Goal: Complete application form: Complete application form

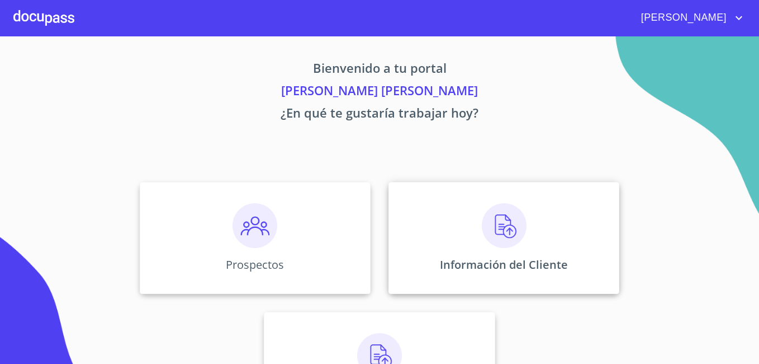
click at [516, 223] on img at bounding box center [504, 225] width 45 height 45
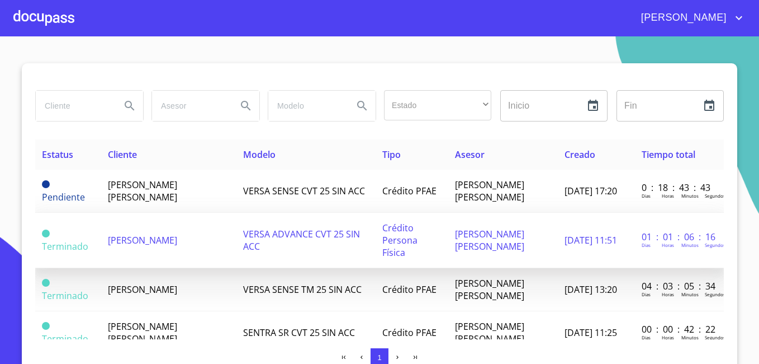
click at [237, 223] on td "VERSA ADVANCE CVT 25 SIN ACC" at bounding box center [306, 240] width 139 height 55
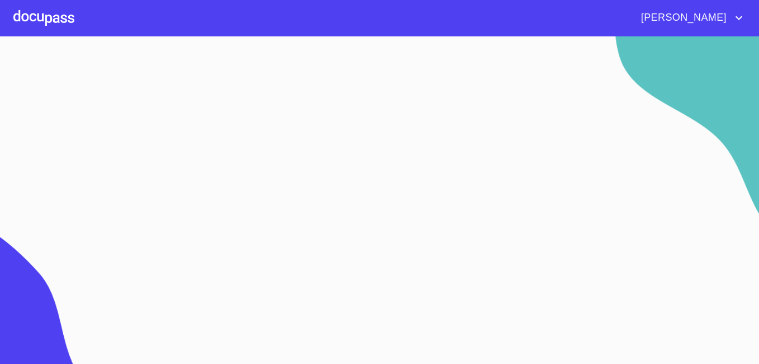
click at [135, 197] on img at bounding box center [101, 261] width 203 height 215
click at [124, 207] on img at bounding box center [101, 261] width 203 height 215
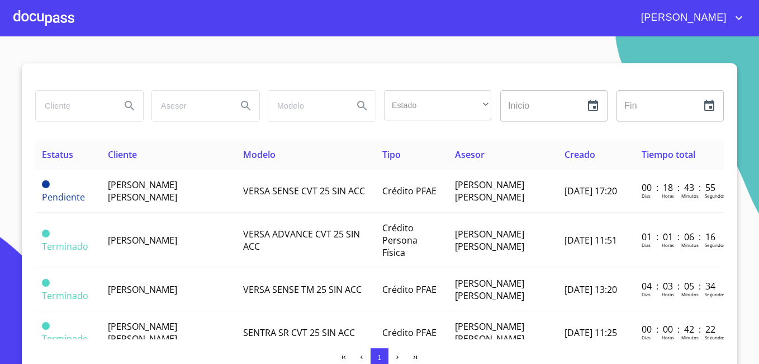
click at [111, 81] on div at bounding box center [379, 76] width 689 height 27
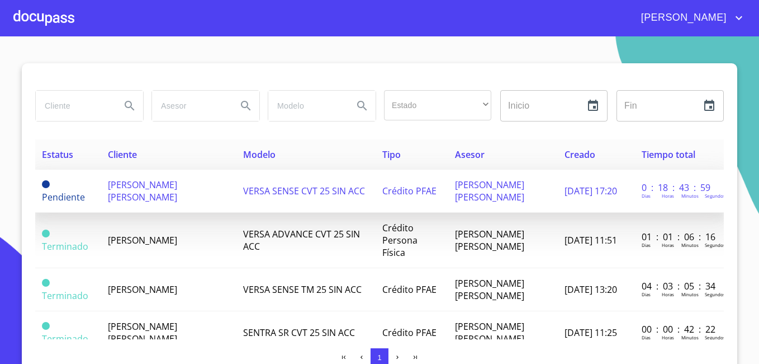
click at [139, 191] on span "[PERSON_NAME] [PERSON_NAME]" at bounding box center [142, 190] width 69 height 25
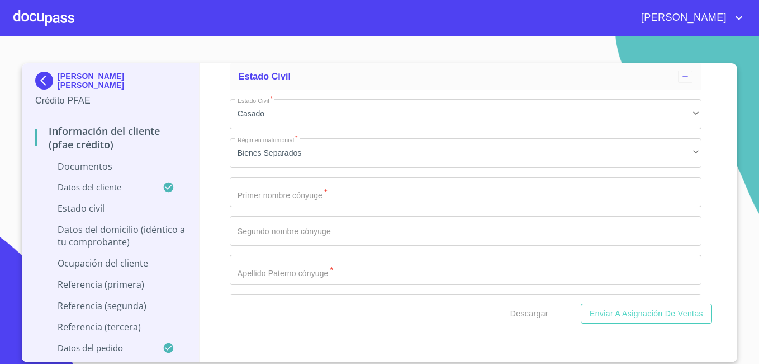
scroll to position [2811, 0]
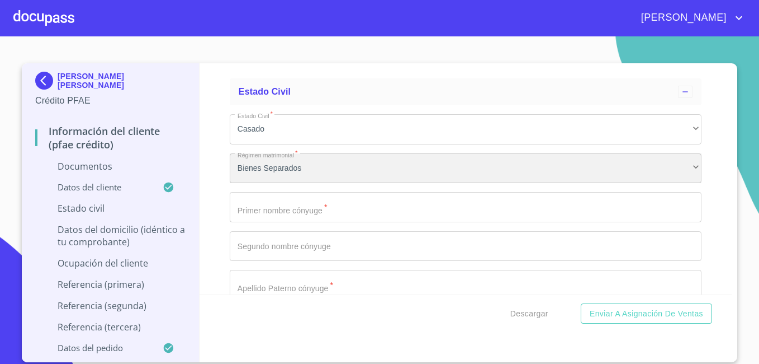
click at [687, 164] on div "Bienes Separados" at bounding box center [466, 168] width 472 height 30
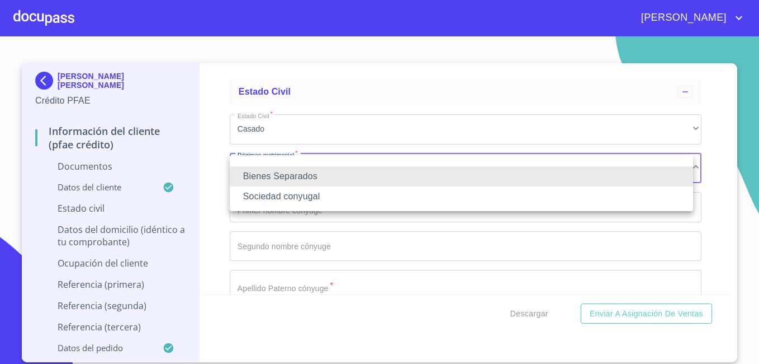
click at [683, 133] on div at bounding box center [379, 182] width 759 height 364
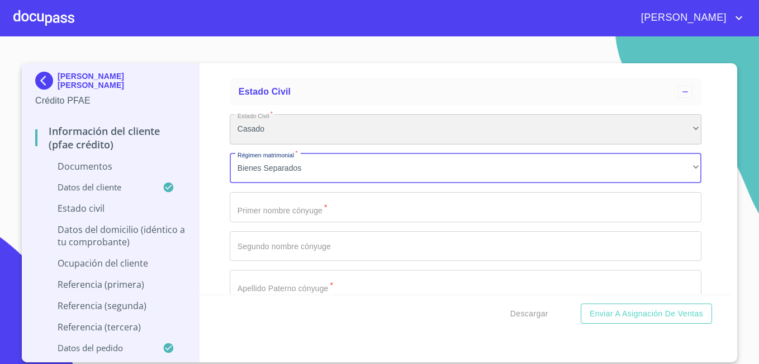
click at [683, 133] on div "Casado" at bounding box center [466, 129] width 472 height 30
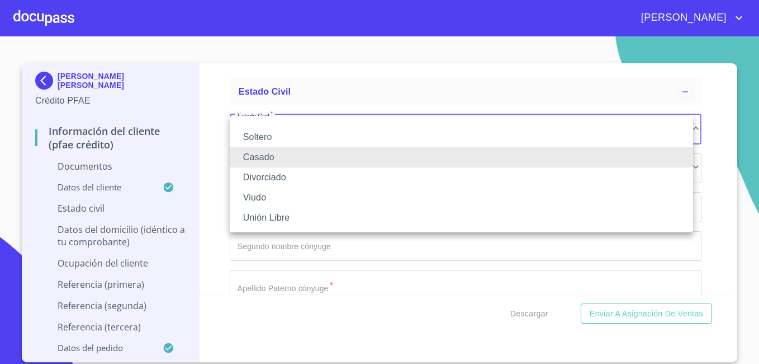
click at [600, 139] on li "Soltero" at bounding box center [462, 137] width 464 height 20
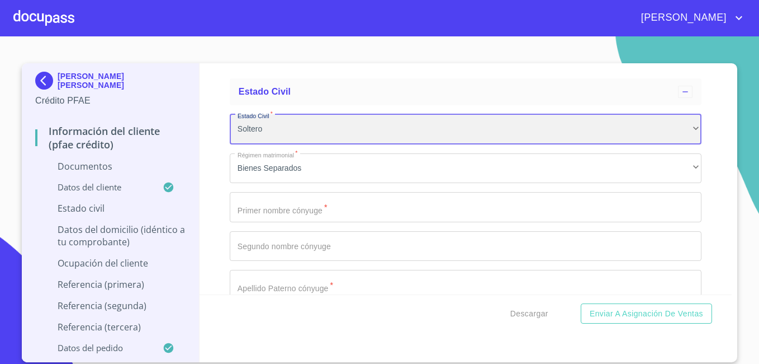
click at [600, 139] on div "Soltero" at bounding box center [466, 129] width 472 height 30
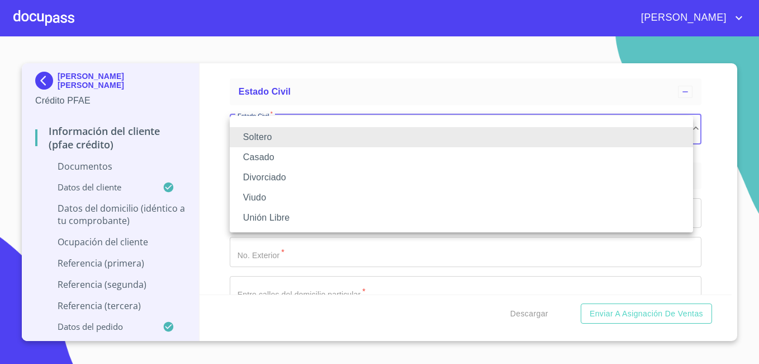
click at [254, 222] on li "Unión Libre" at bounding box center [462, 217] width 464 height 20
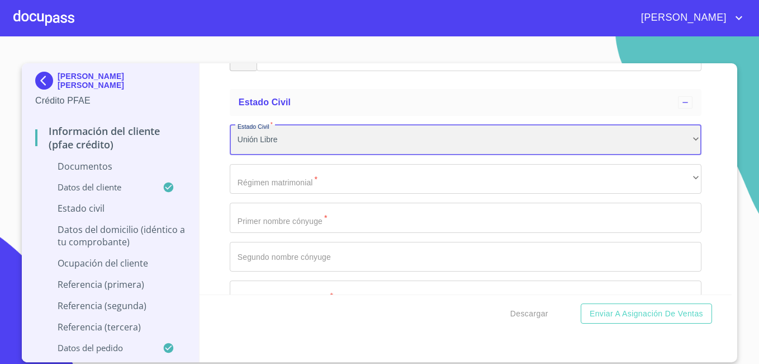
scroll to position [2832, 0]
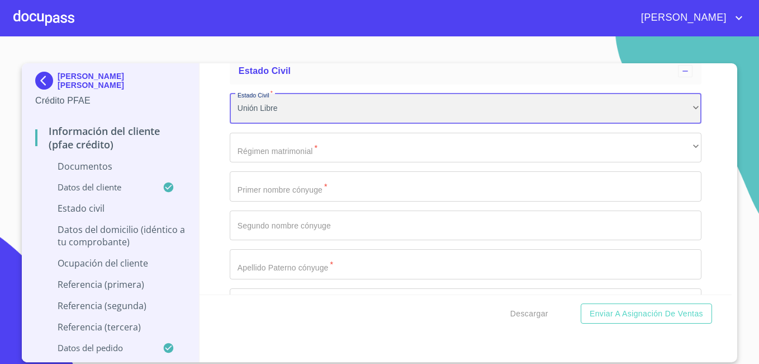
click at [686, 105] on div "Unión Libre" at bounding box center [466, 108] width 472 height 30
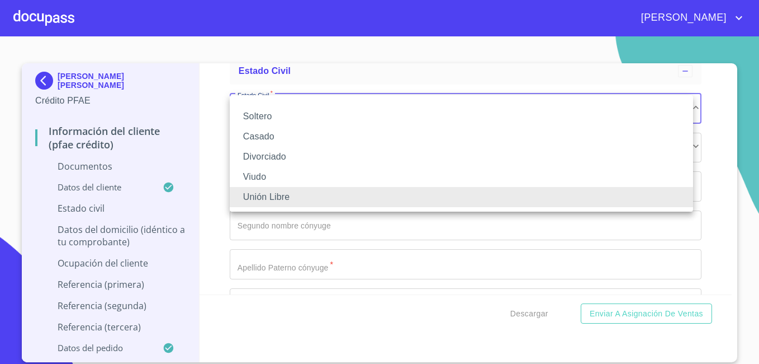
click at [615, 125] on li "Soltero" at bounding box center [462, 116] width 464 height 20
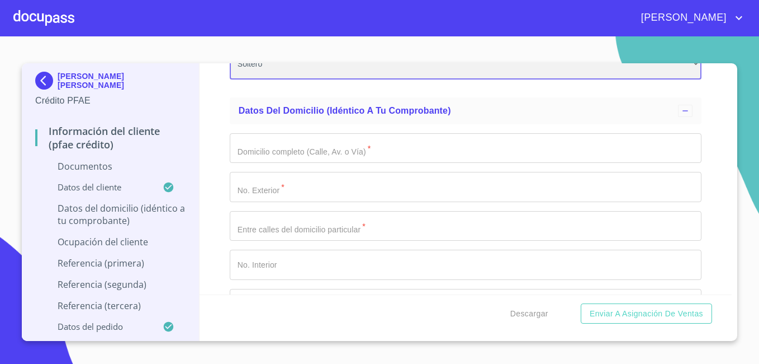
scroll to position [2920, 0]
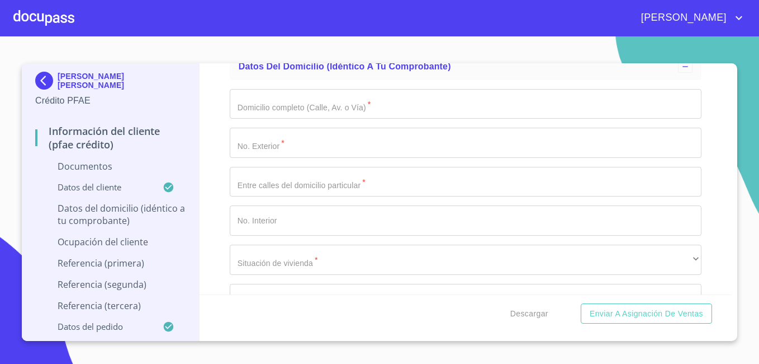
click at [301, 109] on input "Documento de identificación.   *" at bounding box center [466, 104] width 472 height 30
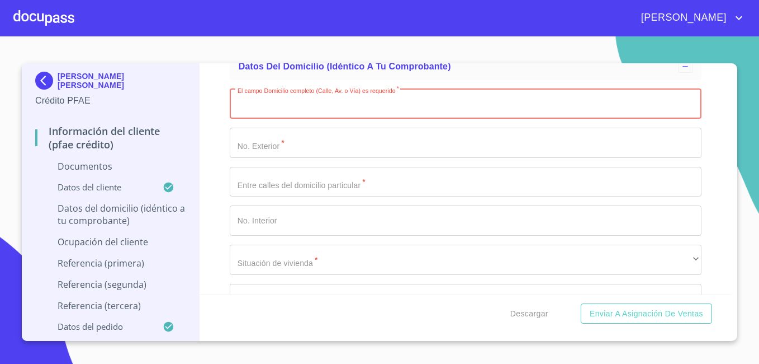
click at [354, 98] on input "Documento de identificación.   *" at bounding box center [466, 104] width 472 height 30
type input "R"
type input "C HORNOS"
click at [325, 141] on input "Documento de identificación.   *" at bounding box center [466, 143] width 472 height 30
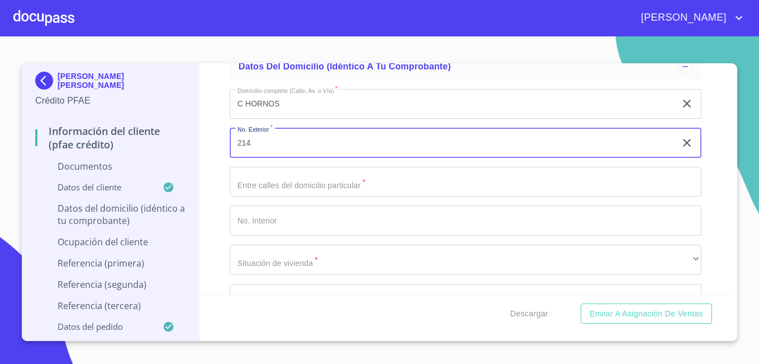
type input "214"
click at [295, 186] on input "Documento de identificación.   *" at bounding box center [466, 182] width 472 height 30
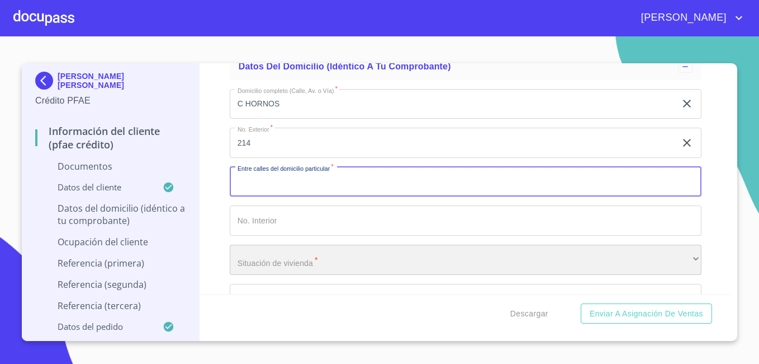
click at [271, 266] on div "​" at bounding box center [466, 259] width 472 height 30
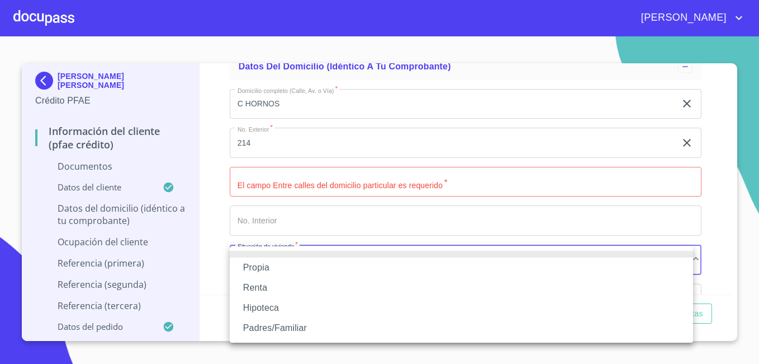
click at [267, 270] on li "Propia" at bounding box center [462, 267] width 464 height 20
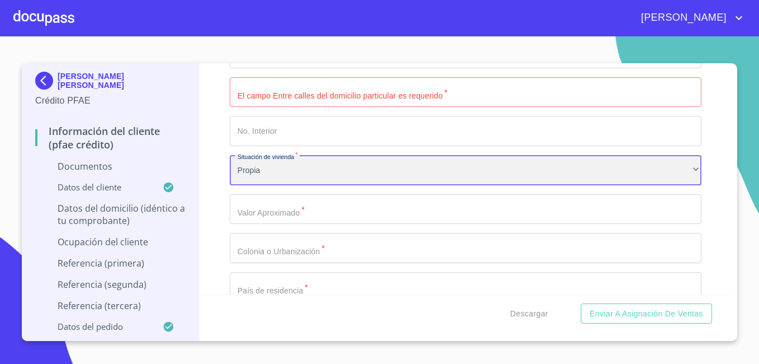
scroll to position [3032, 0]
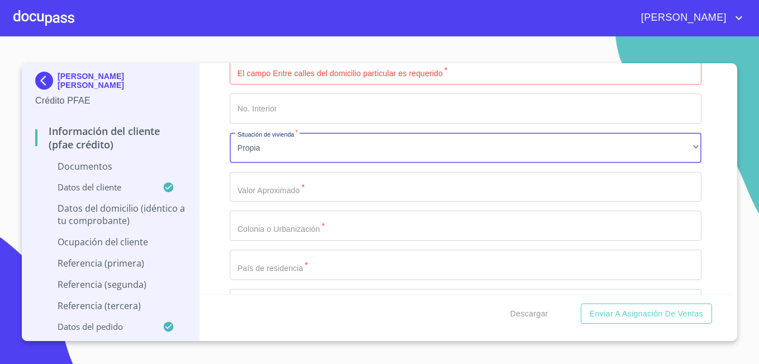
click at [512, 183] on input "Documento de identificación.   *" at bounding box center [466, 187] width 472 height 30
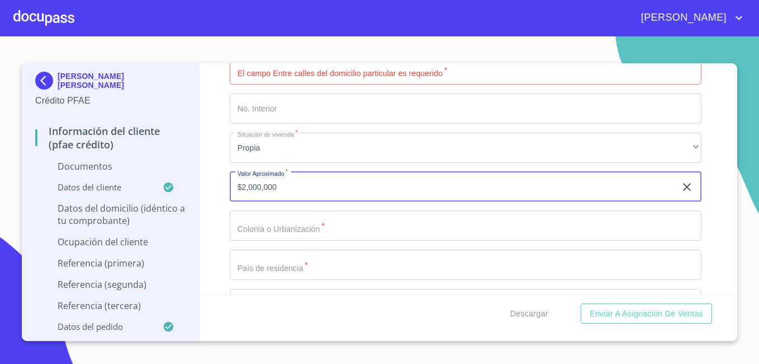
type input "$2,000,000"
click at [454, 230] on input "Documento de identificación.   *" at bounding box center [466, 225] width 472 height 30
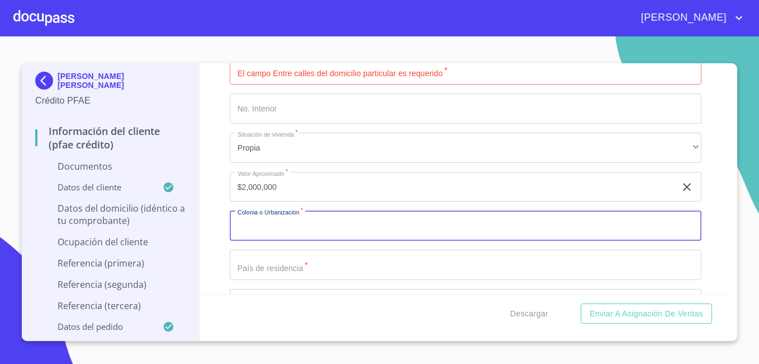
click at [342, 232] on input "Documento de identificación.   *" at bounding box center [466, 225] width 472 height 30
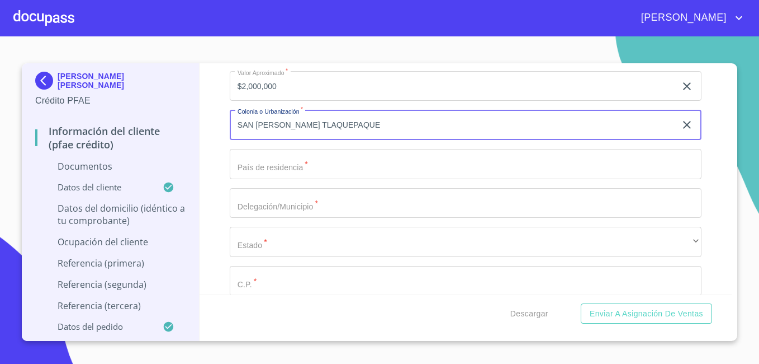
scroll to position [3144, 0]
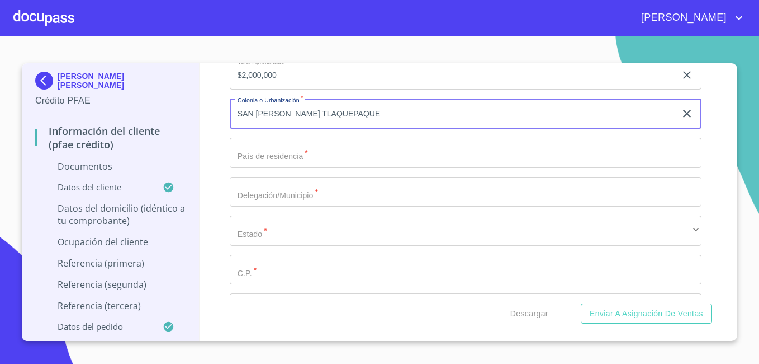
type input "SAN [PERSON_NAME] TLAQUEPAQUE"
click at [517, 159] on input "Documento de identificación.   *" at bounding box center [466, 153] width 472 height 30
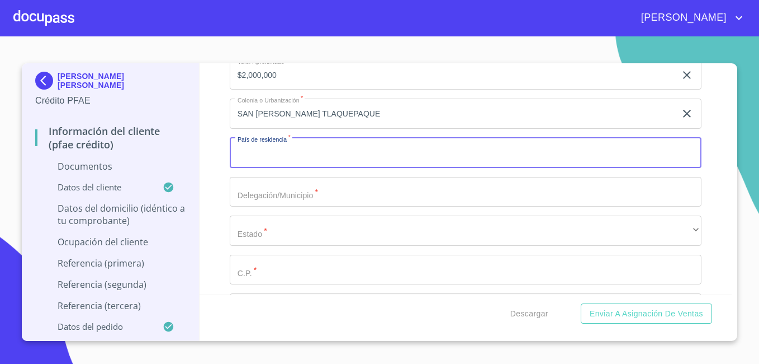
click at [517, 159] on input "Documento de identificación.   *" at bounding box center [466, 153] width 472 height 30
type input "[GEOGRAPHIC_DATA]"
click at [512, 194] on input "Documento de identificación.   *" at bounding box center [466, 192] width 472 height 30
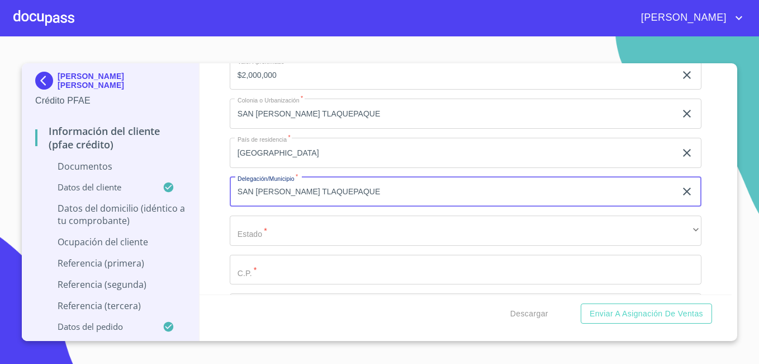
type input "SAN [PERSON_NAME] TLAQUEPAQUE"
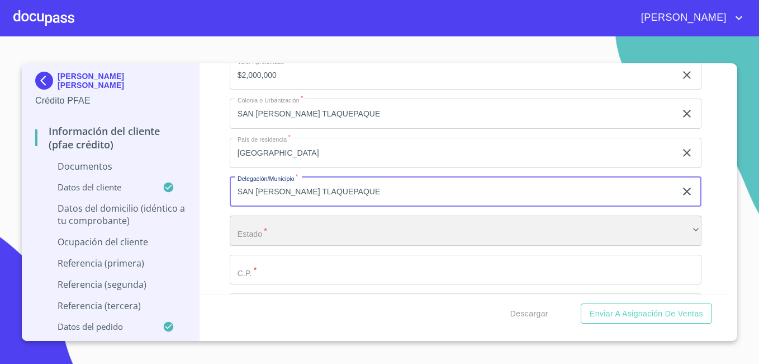
click at [483, 231] on div "​" at bounding box center [466, 230] width 472 height 30
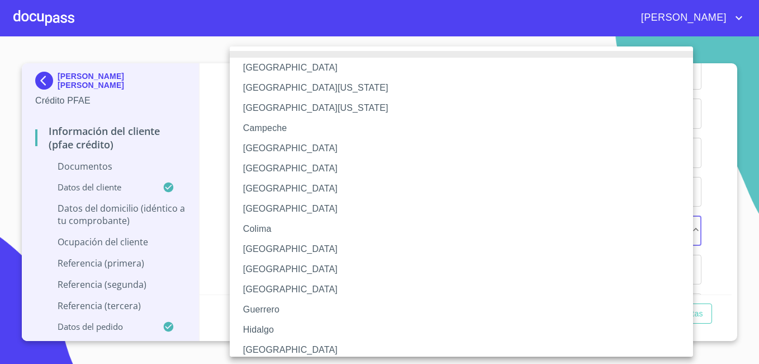
click at [412, 343] on li "[GEOGRAPHIC_DATA]" at bounding box center [466, 349] width 472 height 20
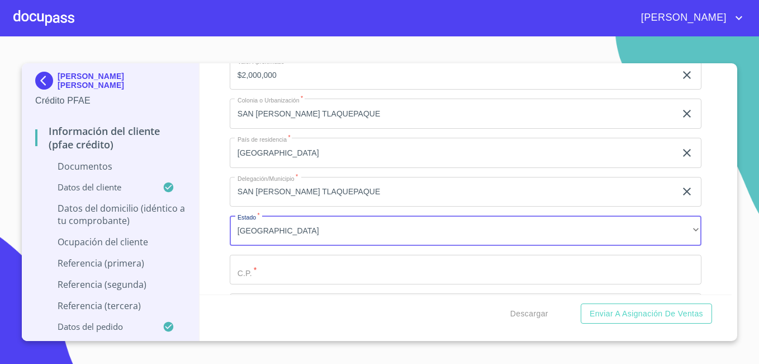
click at [393, 276] on input "Documento de identificación.   *" at bounding box center [466, 269] width 472 height 30
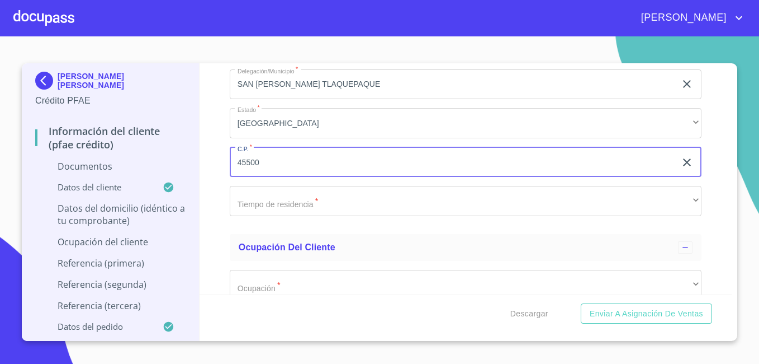
scroll to position [3256, 0]
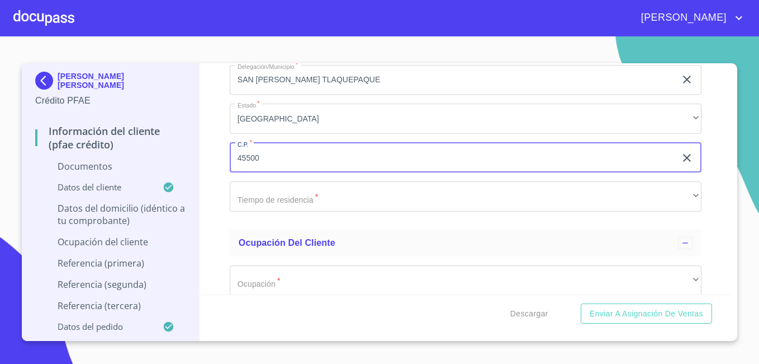
type input "45500"
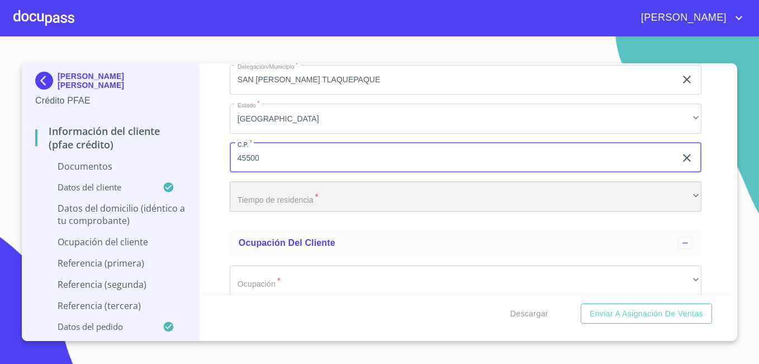
click at [450, 200] on div "​" at bounding box center [466, 196] width 472 height 30
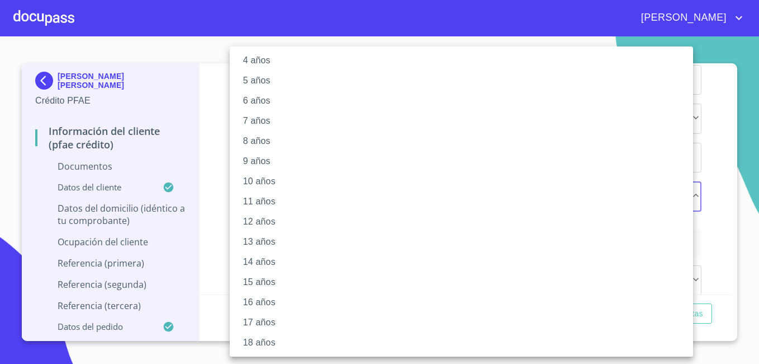
scroll to position [129, 0]
click at [262, 321] on li "19 años" at bounding box center [466, 321] width 472 height 20
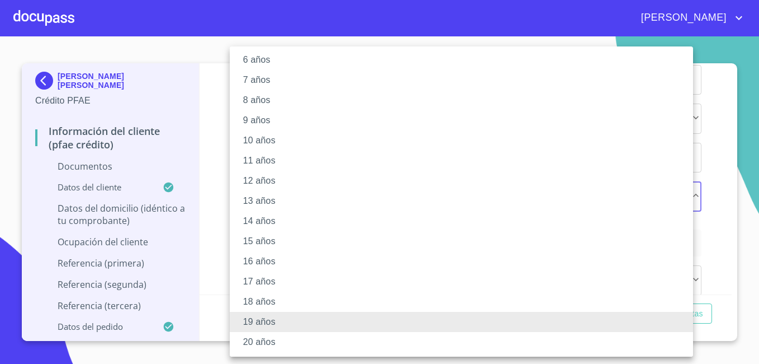
click at [270, 342] on li "20 años" at bounding box center [466, 342] width 472 height 20
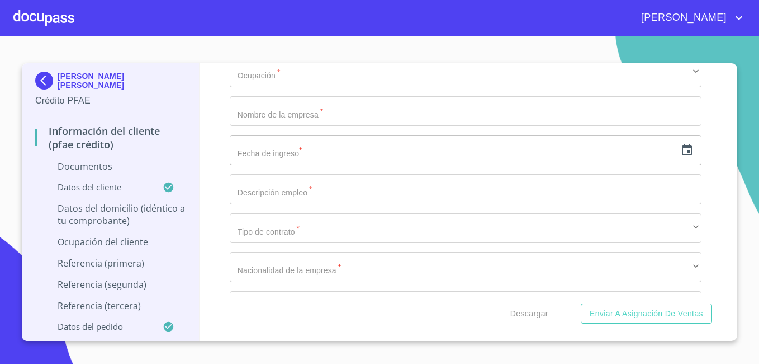
scroll to position [3405, 0]
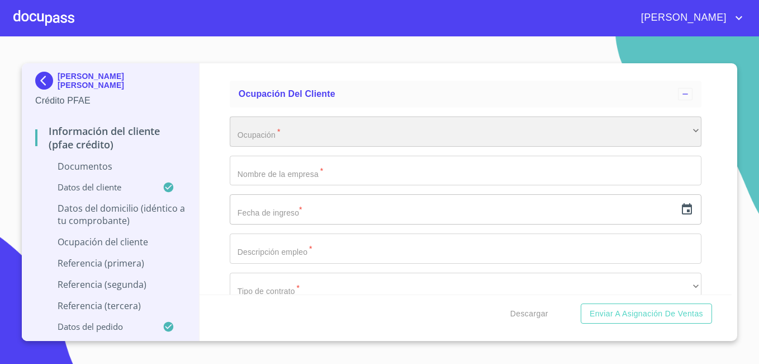
click at [616, 145] on div "​" at bounding box center [466, 131] width 472 height 30
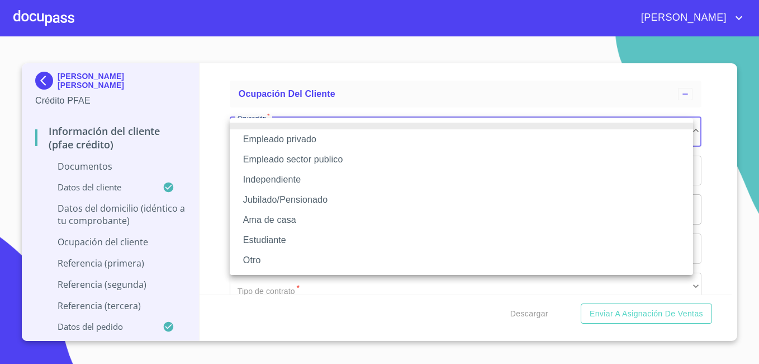
click at [430, 181] on li "Independiente" at bounding box center [462, 179] width 464 height 20
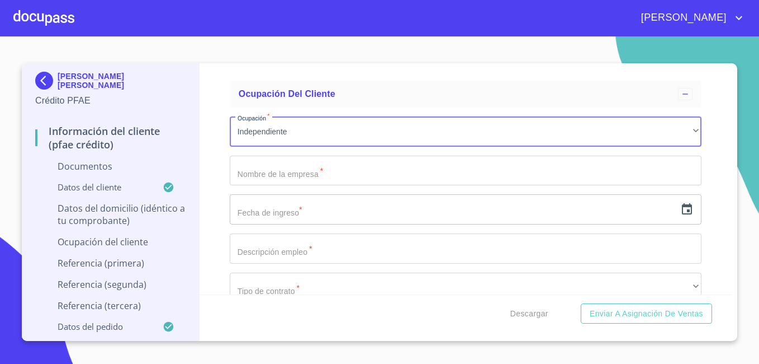
click at [386, 179] on input "Documento de identificación.   *" at bounding box center [466, 170] width 472 height 30
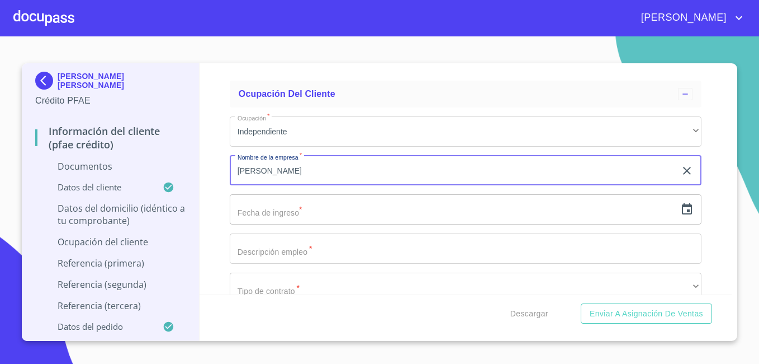
click at [326, 213] on input "text" at bounding box center [453, 209] width 446 height 30
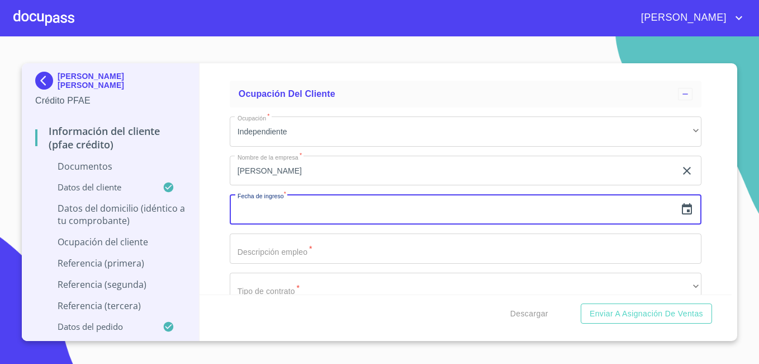
click at [352, 168] on input "[PERSON_NAME]" at bounding box center [453, 170] width 446 height 30
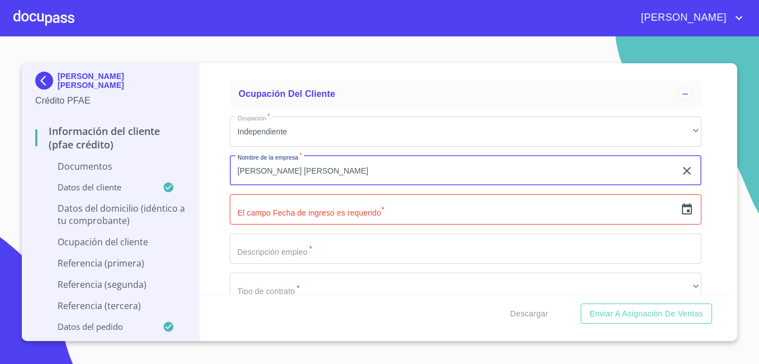
type input "[PERSON_NAME] [PERSON_NAME]"
click at [324, 211] on input "text" at bounding box center [453, 209] width 446 height 30
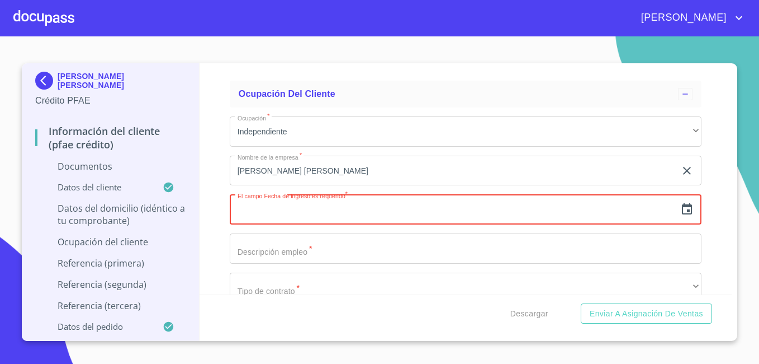
type input "5_"
click at [682, 214] on icon "button" at bounding box center [687, 208] width 10 height 11
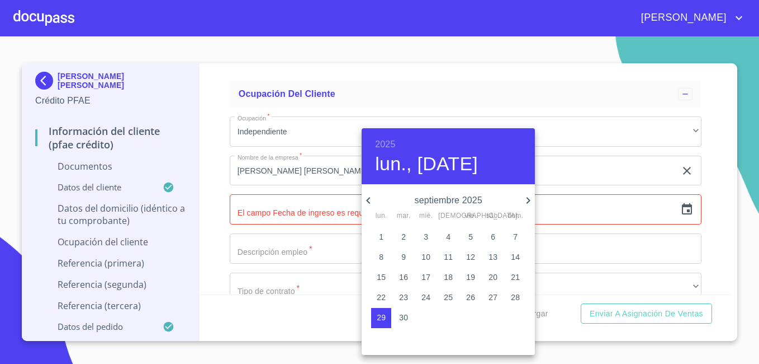
click at [385, 141] on h6 "2025" at bounding box center [385, 144] width 20 height 16
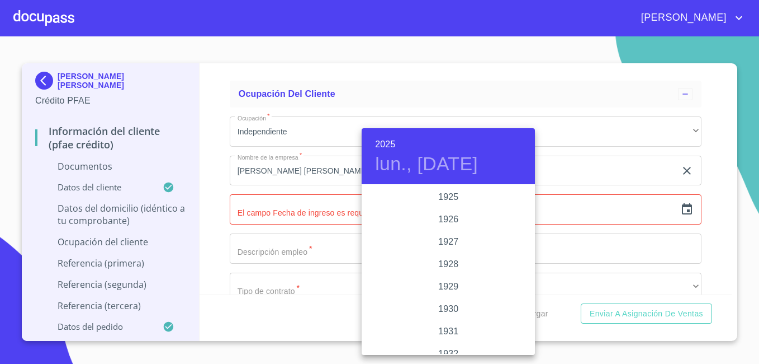
scroll to position [2170, 0]
click at [445, 219] on div "2023" at bounding box center [448, 219] width 173 height 22
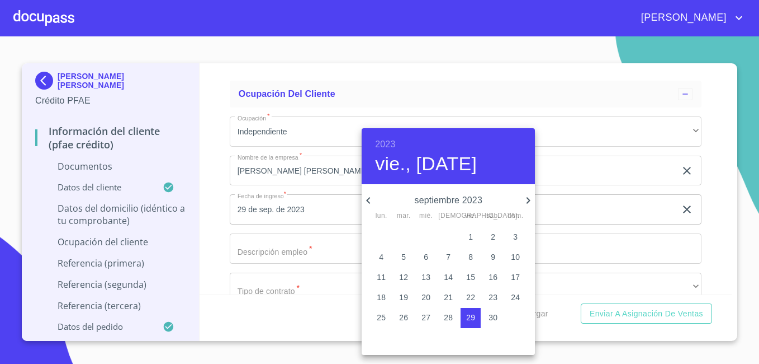
click at [402, 254] on p "5" at bounding box center [404, 256] width 4 height 11
type input "5 de sep. de 2023"
click at [277, 251] on div at bounding box center [379, 182] width 759 height 364
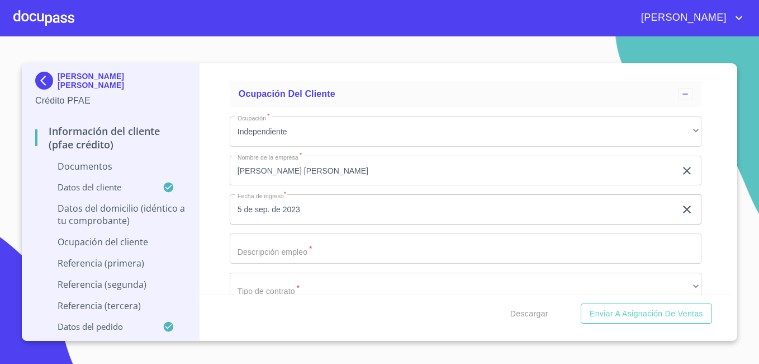
click at [277, 251] on input "Documento de identificación.   *" at bounding box center [466, 248] width 472 height 30
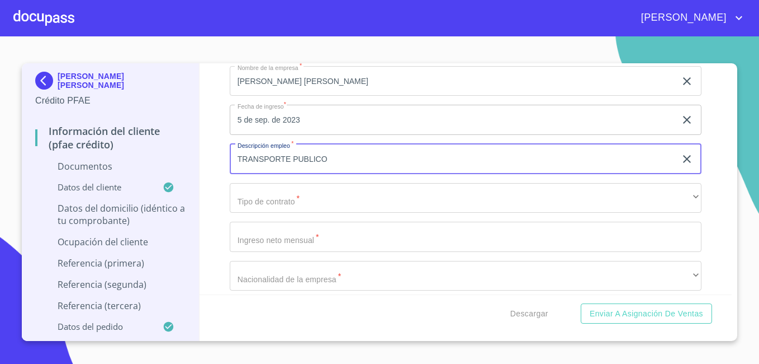
scroll to position [3516, 0]
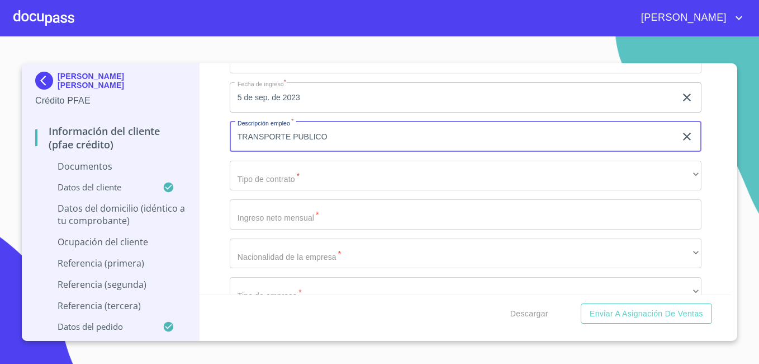
type input "TRANSPORTE PUBLICO"
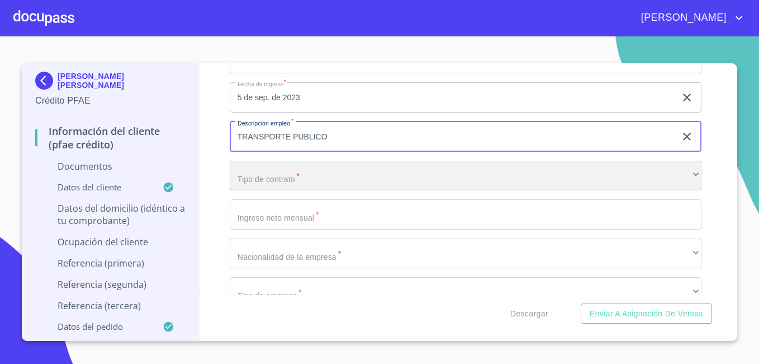
click at [474, 184] on div "​" at bounding box center [466, 176] width 472 height 30
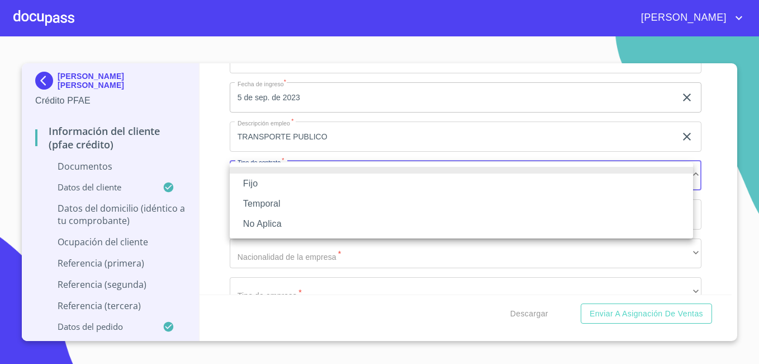
click at [358, 185] on li "Fijo" at bounding box center [462, 183] width 464 height 20
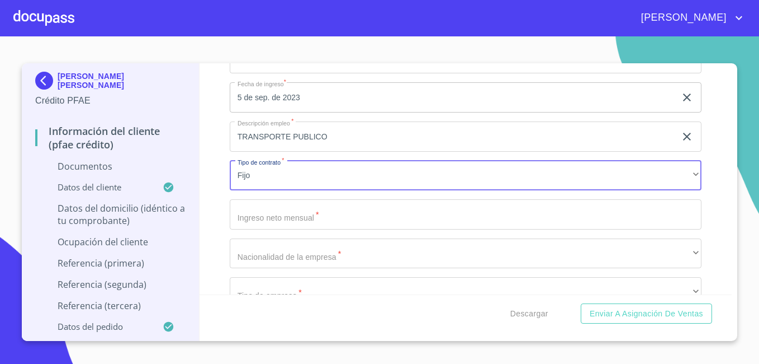
click at [325, 227] on input "Documento de identificación.   *" at bounding box center [466, 214] width 472 height 30
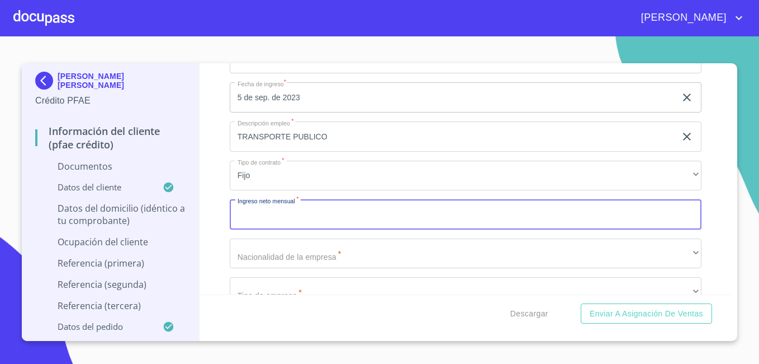
click at [325, 227] on input "Documento de identificación.   *" at bounding box center [466, 214] width 472 height 30
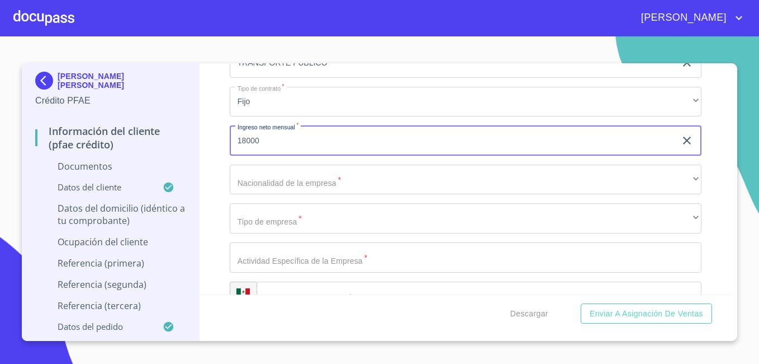
scroll to position [3606, 0]
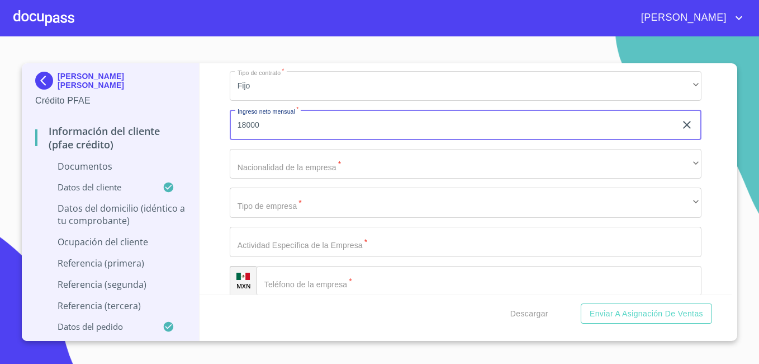
type input "18000"
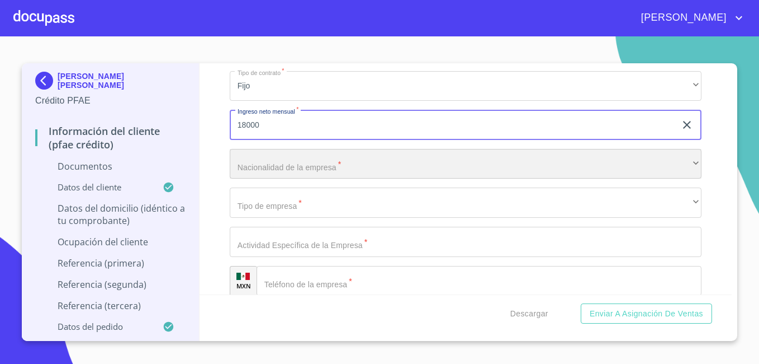
click at [671, 163] on div "​" at bounding box center [466, 164] width 472 height 30
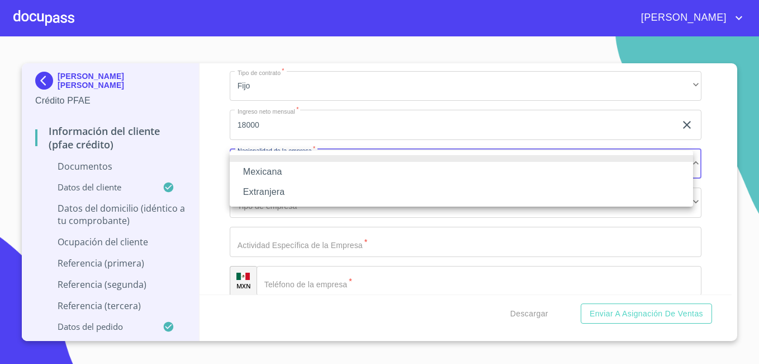
click at [524, 173] on li "Mexicana" at bounding box center [462, 172] width 464 height 20
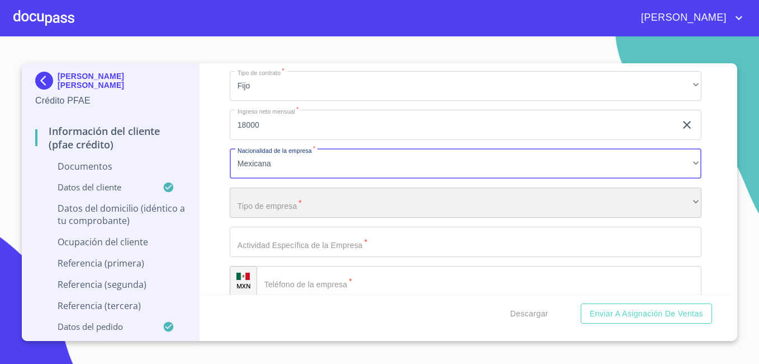
click at [474, 206] on div "​" at bounding box center [466, 202] width 472 height 30
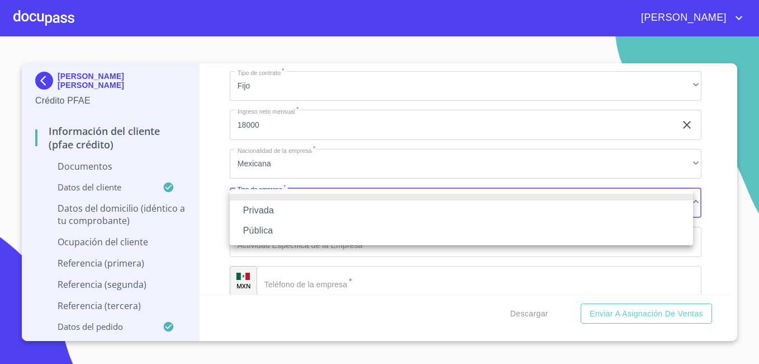
click at [426, 211] on li "Privada" at bounding box center [462, 210] width 464 height 20
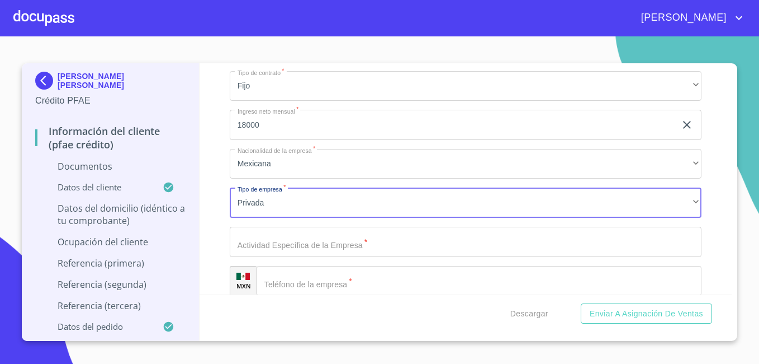
click at [406, 241] on input "Documento de identificación.   *" at bounding box center [466, 241] width 472 height 30
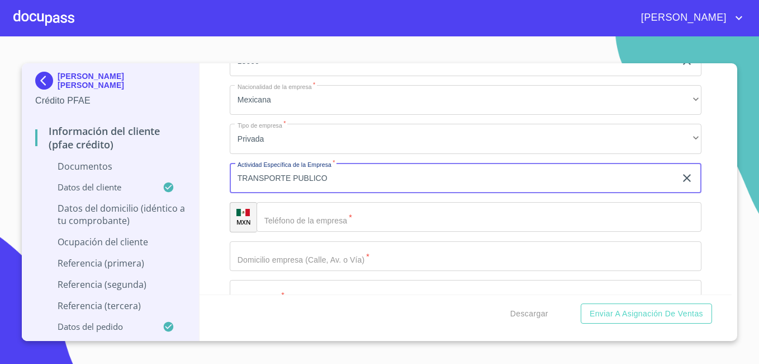
scroll to position [3673, 0]
type input "TRANSPORTE PUBLICO"
click at [309, 213] on input "Documento de identificación.   *" at bounding box center [479, 214] width 445 height 30
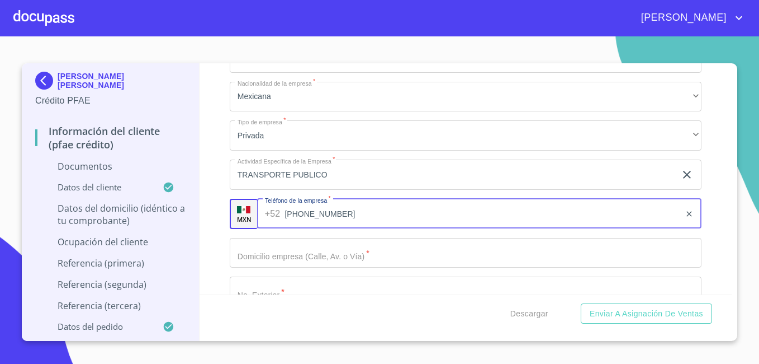
type input "[PHONE_NUMBER]"
click at [314, 257] on input "Documento de identificación.   *" at bounding box center [466, 253] width 472 height 30
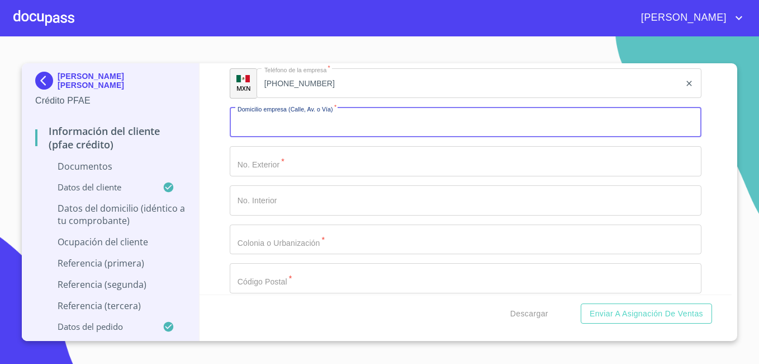
scroll to position [3807, 0]
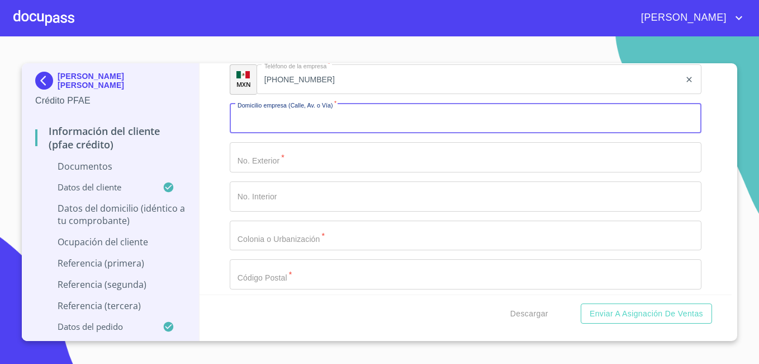
click at [531, 126] on input "Documento de identificación.   *" at bounding box center [466, 118] width 472 height 30
click at [432, 154] on input "Documento de identificación.   *" at bounding box center [466, 157] width 472 height 30
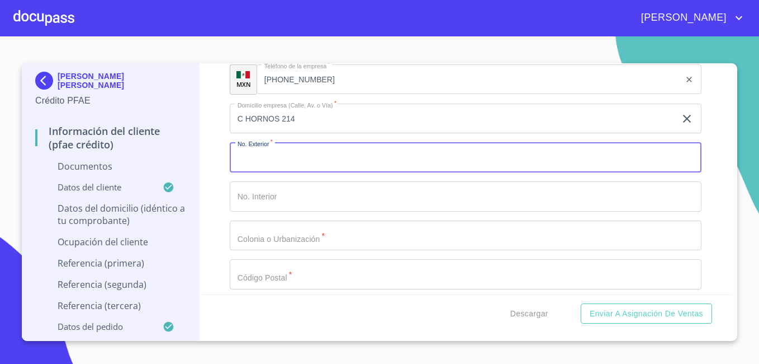
click at [426, 127] on input "C HORNOS 214" at bounding box center [453, 118] width 446 height 30
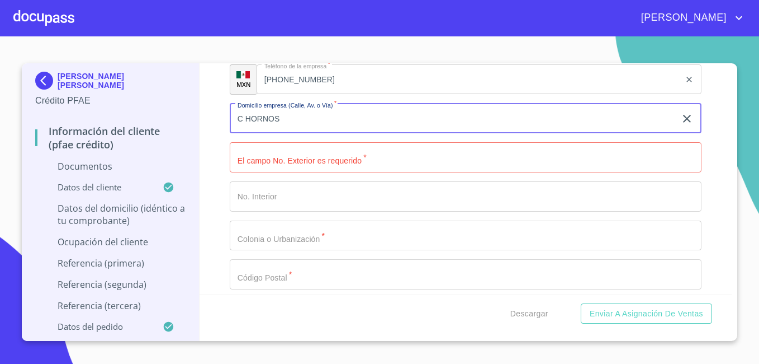
type input "C HORNOS"
click at [386, 166] on input "Documento de identificación.   *" at bounding box center [466, 157] width 472 height 30
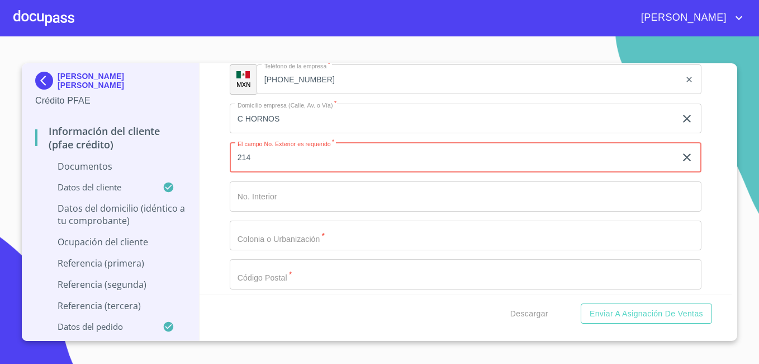
type input "214"
click at [324, 192] on input "Documento de identificación.   *" at bounding box center [466, 196] width 472 height 30
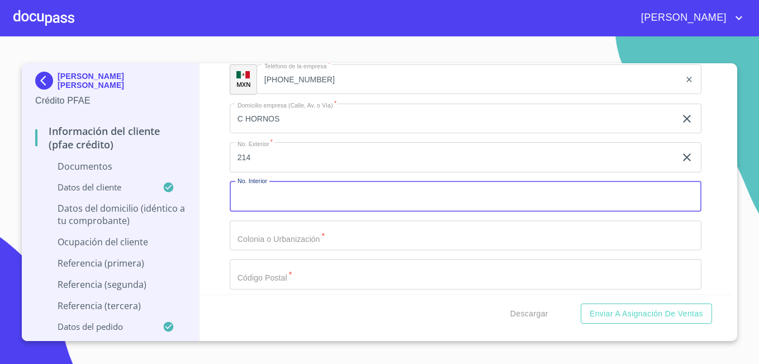
click at [290, 245] on input "Documento de identificación.   *" at bounding box center [466, 235] width 472 height 30
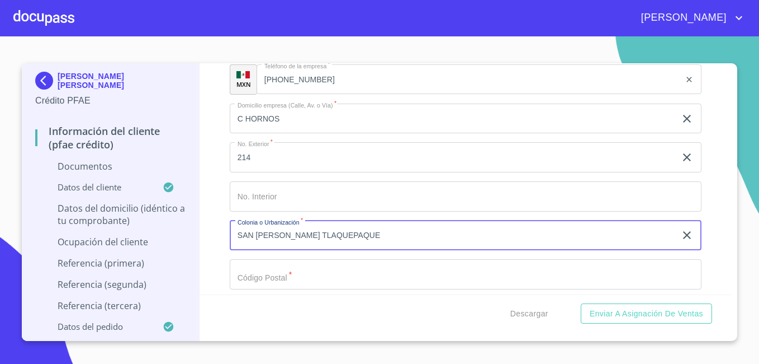
type input "SAN [PERSON_NAME] TLAQUEPAQUE"
click at [280, 272] on input "Documento de identificación.   *" at bounding box center [466, 274] width 472 height 30
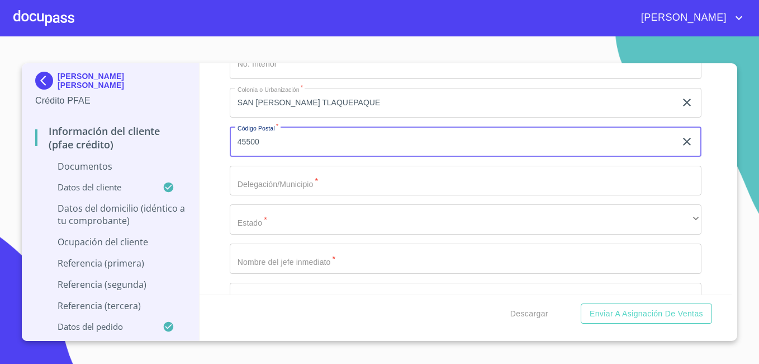
scroll to position [3942, 0]
type input "45500"
click at [296, 184] on input "Documento de identificación.   *" at bounding box center [466, 179] width 472 height 30
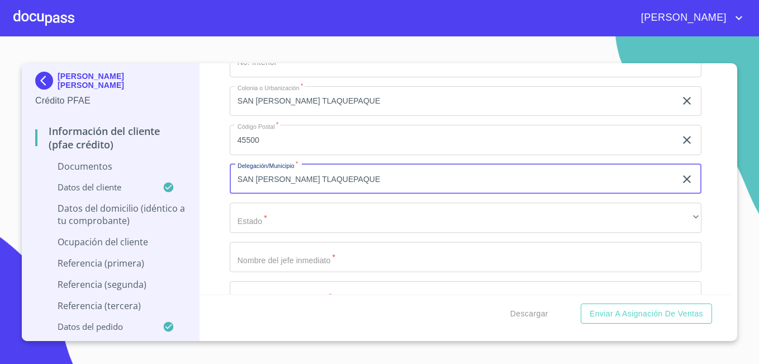
type input "SAN [PERSON_NAME] TLAQUEPAQUE"
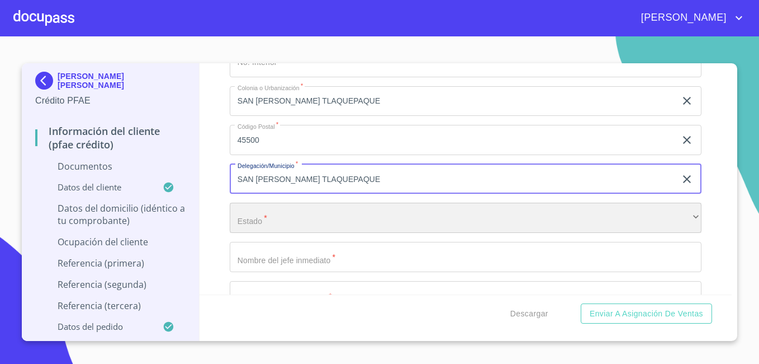
click at [626, 210] on div "​" at bounding box center [466, 217] width 472 height 30
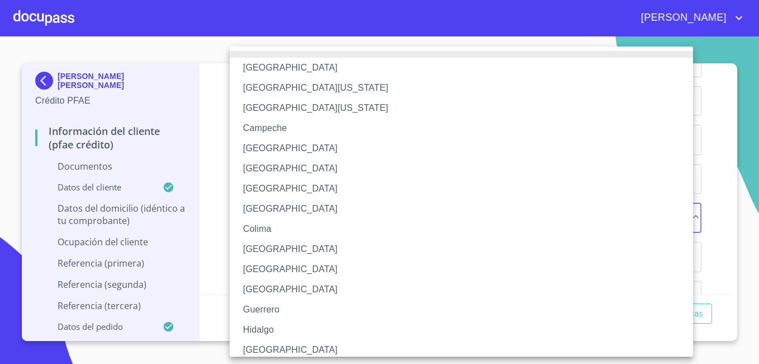
click at [258, 353] on li "[GEOGRAPHIC_DATA]" at bounding box center [466, 349] width 472 height 20
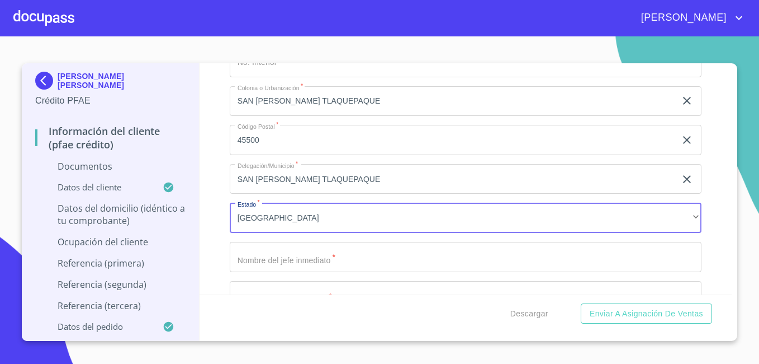
click at [394, 247] on input "Documento de identificación.   *" at bounding box center [466, 257] width 472 height 30
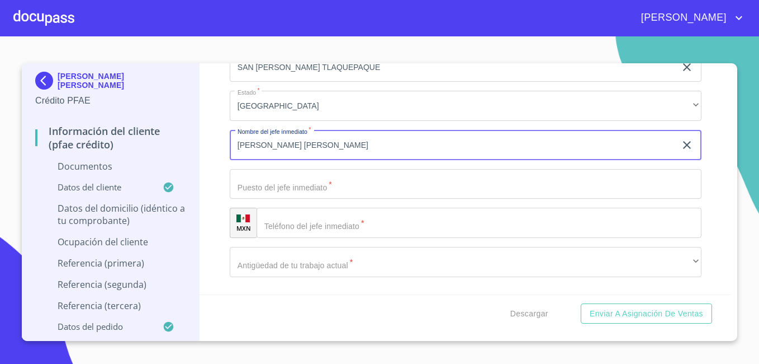
scroll to position [4076, 0]
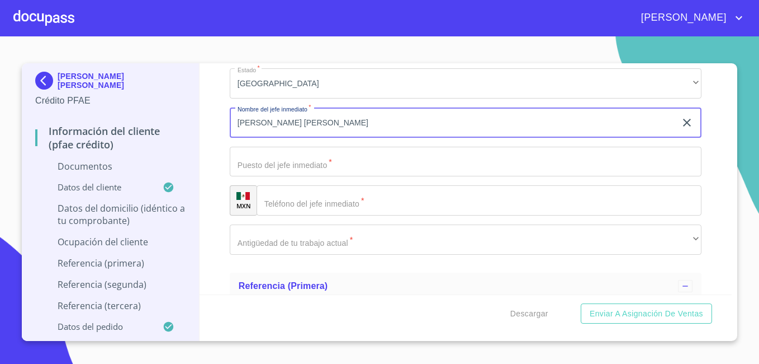
type input "[PERSON_NAME] [PERSON_NAME]"
click at [298, 166] on input "Documento de identificación.   *" at bounding box center [466, 162] width 472 height 30
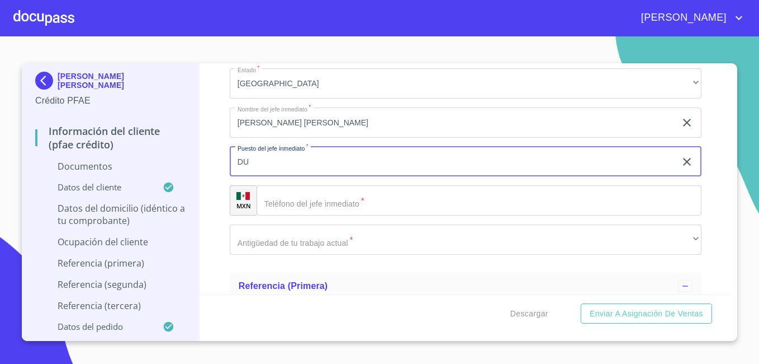
type input "D"
type input "DUENO"
click at [320, 205] on input "Documento de identificación.   *" at bounding box center [479, 200] width 445 height 30
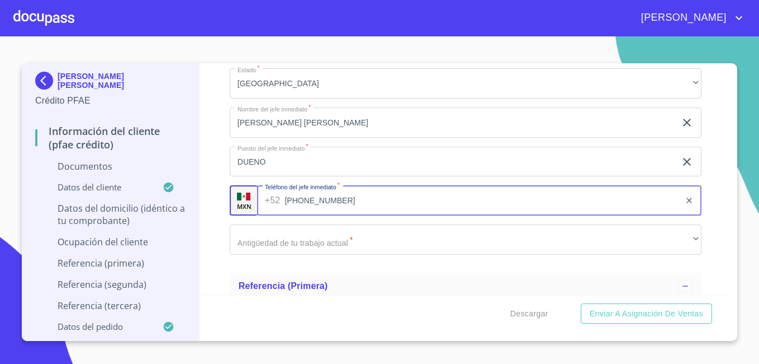
type input "[PHONE_NUMBER]"
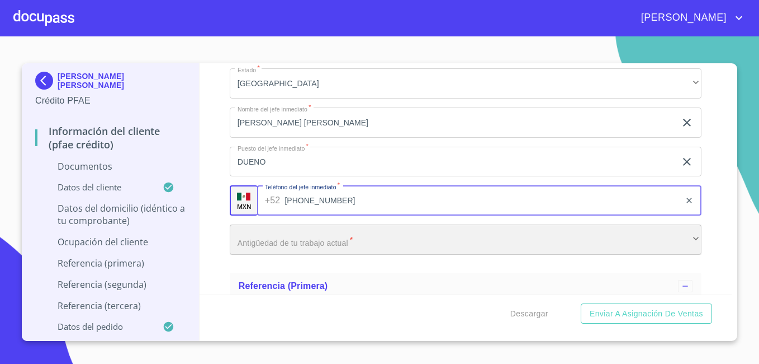
click at [309, 248] on div "​" at bounding box center [466, 239] width 472 height 30
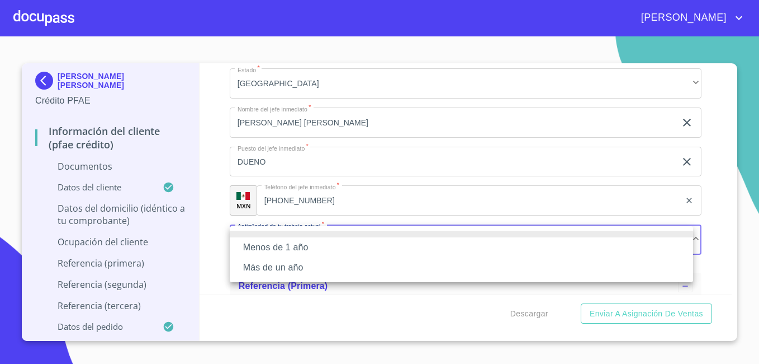
click at [296, 265] on li "Más de un año" at bounding box center [462, 267] width 464 height 20
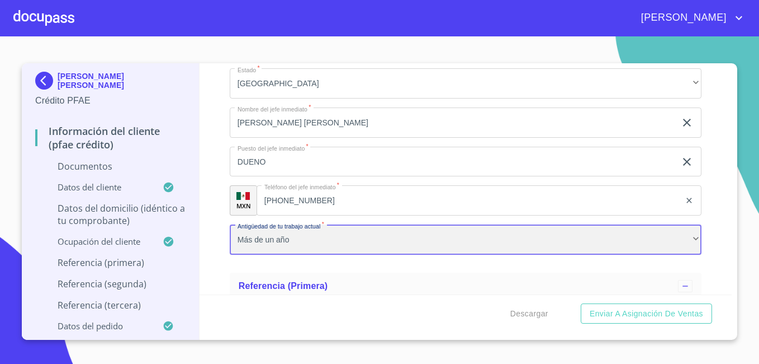
scroll to position [4270, 0]
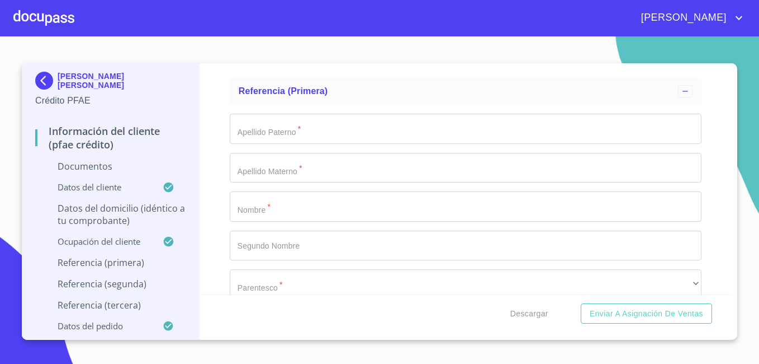
click at [362, 133] on input "Documento de identificación.   *" at bounding box center [466, 129] width 472 height 30
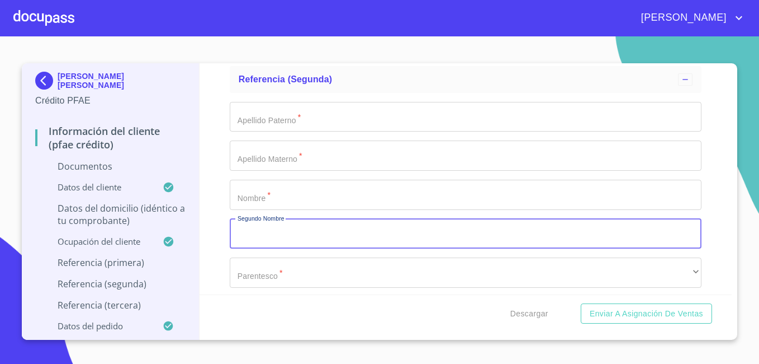
drag, startPoint x: 412, startPoint y: 221, endPoint x: 273, endPoint y: 117, distance: 172.9
click at [273, 117] on div "Apellido Paterno   * ​ Apellido Materno   * ​ Nombre   * ​ Segundo Nombre ​ Par…" at bounding box center [466, 234] width 472 height 282
click at [273, 117] on input "Documento de identificación.   *" at bounding box center [466, 117] width 472 height 30
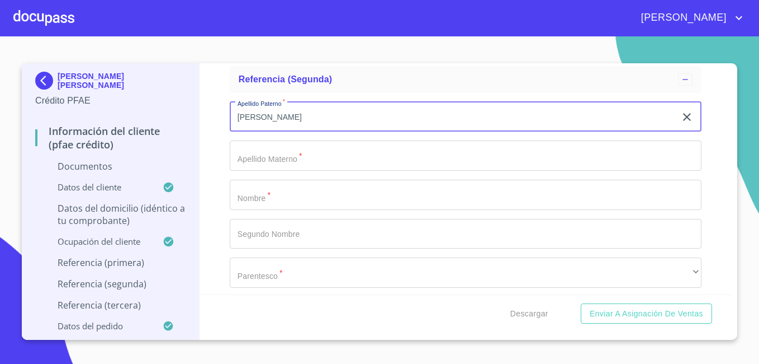
type input "[PERSON_NAME]"
click at [266, 157] on input "Documento de identificación.   *" at bounding box center [466, 155] width 472 height 30
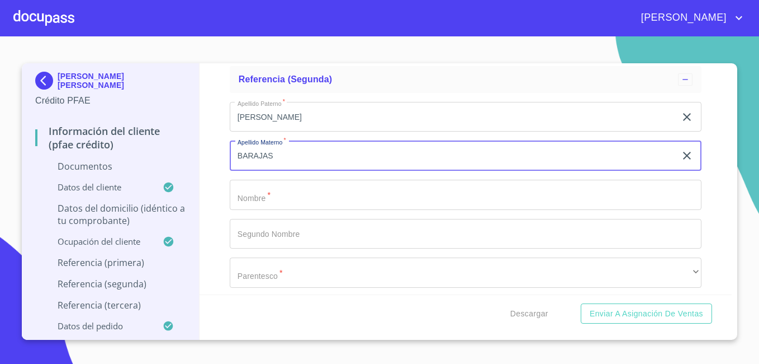
type input "BARAJAS"
click at [262, 191] on input "Documento de identificación.   *" at bounding box center [466, 195] width 472 height 30
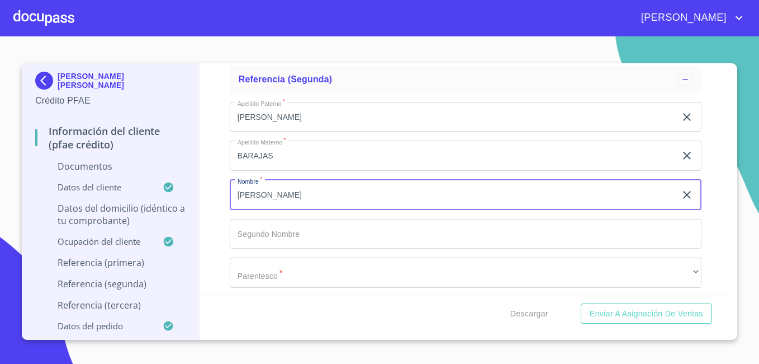
type input "[PERSON_NAME]"
click at [251, 237] on input "Documento de identificación.   *" at bounding box center [466, 234] width 472 height 30
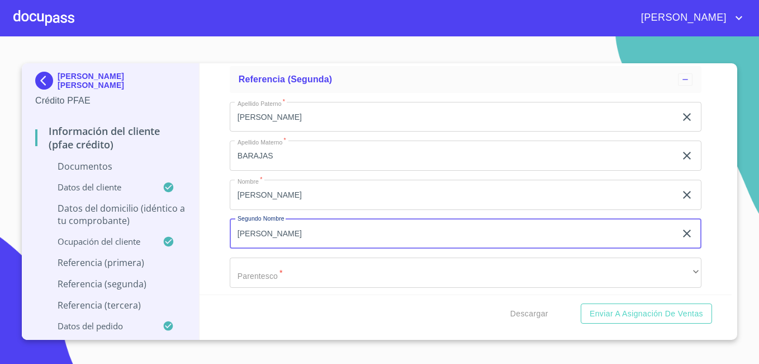
type input "[PERSON_NAME]"
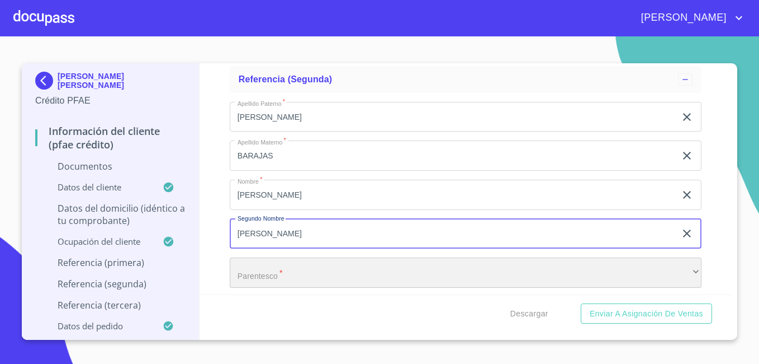
click at [298, 275] on div "​" at bounding box center [466, 272] width 472 height 30
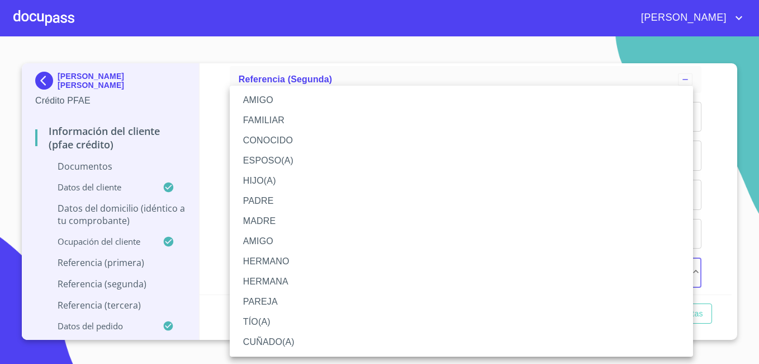
click at [289, 300] on li "PAREJA" at bounding box center [462, 301] width 464 height 20
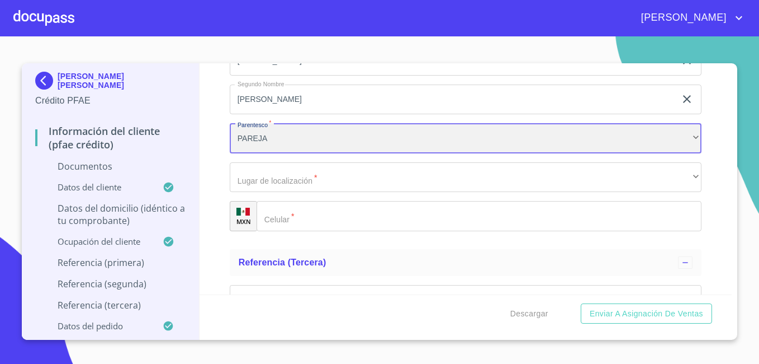
scroll to position [4756, 0]
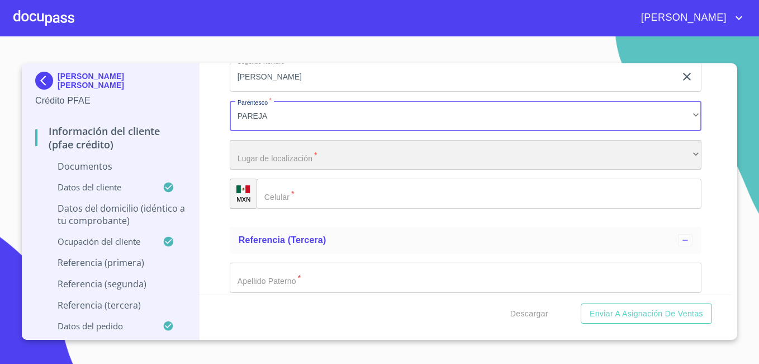
click at [452, 151] on div "​" at bounding box center [466, 155] width 472 height 30
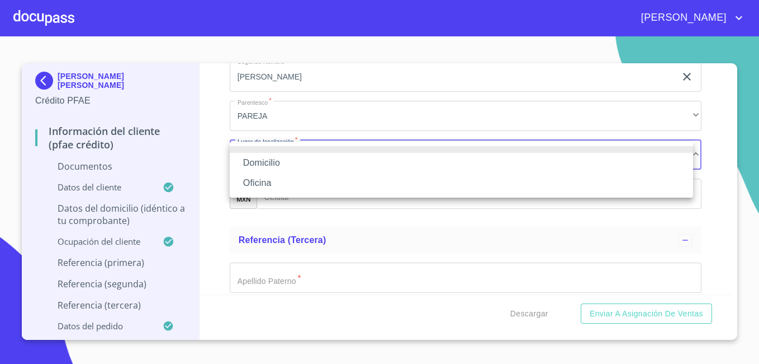
click at [412, 169] on li "Domicilio" at bounding box center [462, 163] width 464 height 20
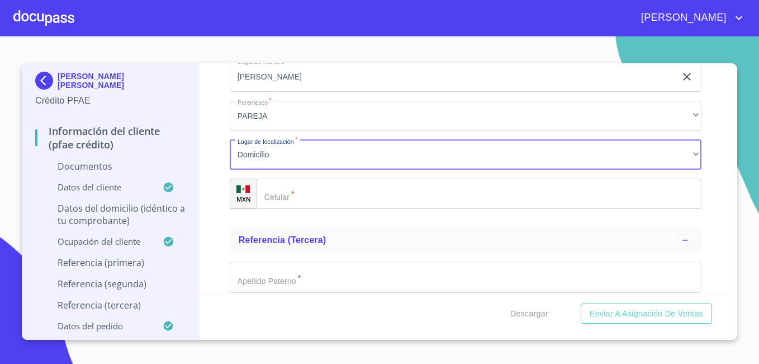
click at [369, 193] on input "Documento de identificación.   *" at bounding box center [479, 193] width 445 height 30
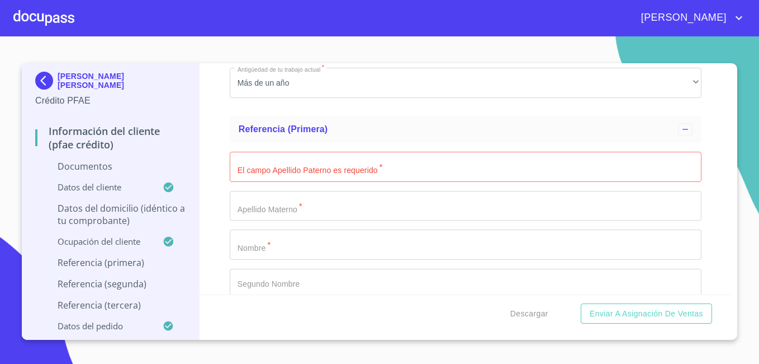
scroll to position [4247, 0]
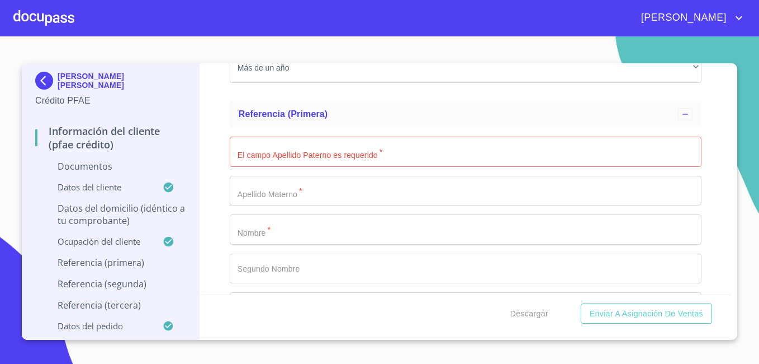
type input "[PHONE_NUMBER]"
click at [399, 148] on input "Documento de identificación.   *" at bounding box center [466, 151] width 472 height 30
type input "J"
click at [702, 146] on div "Información del cliente (PFAE crédito) Documentos Documento de identificación. …" at bounding box center [466, 178] width 533 height 231
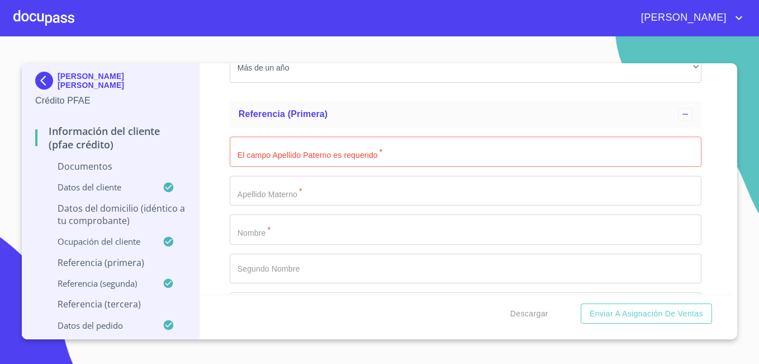
click at [495, 153] on input "Documento de identificación.   *" at bounding box center [466, 151] width 472 height 30
type input "IBARRA"
click at [361, 195] on input "Documento de identificación.   *" at bounding box center [466, 191] width 472 height 30
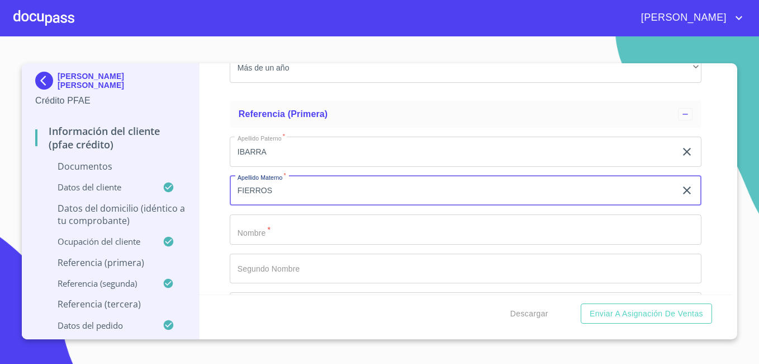
type input "FIERROS"
click at [299, 231] on input "Documento de identificación.   *" at bounding box center [466, 229] width 472 height 30
type input "[PERSON_NAME]"
click at [287, 259] on input "Documento de identificación.   *" at bounding box center [466, 268] width 472 height 30
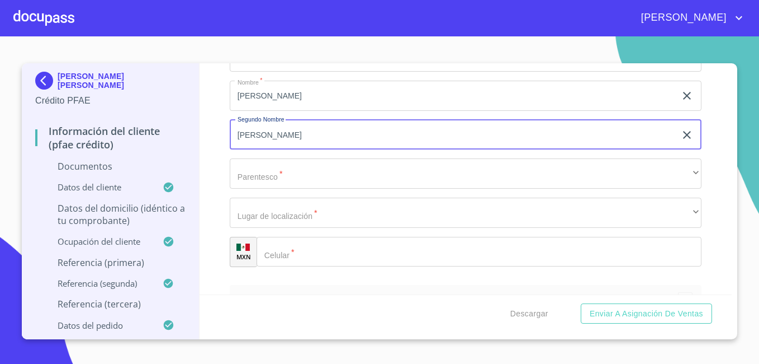
scroll to position [4382, 0]
type input "[PERSON_NAME]"
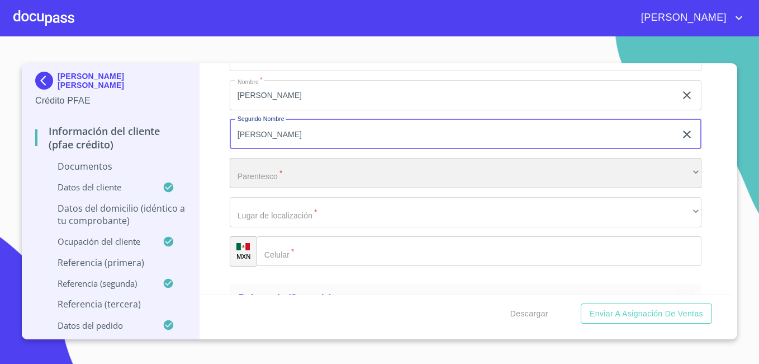
click at [411, 168] on div "​" at bounding box center [466, 173] width 472 height 30
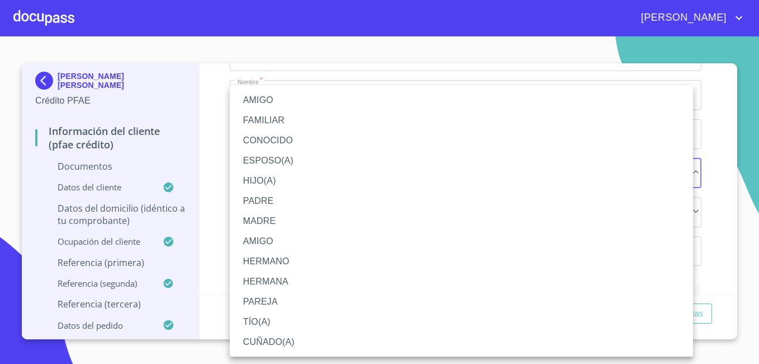
click at [300, 100] on li "AMIGO" at bounding box center [462, 100] width 464 height 20
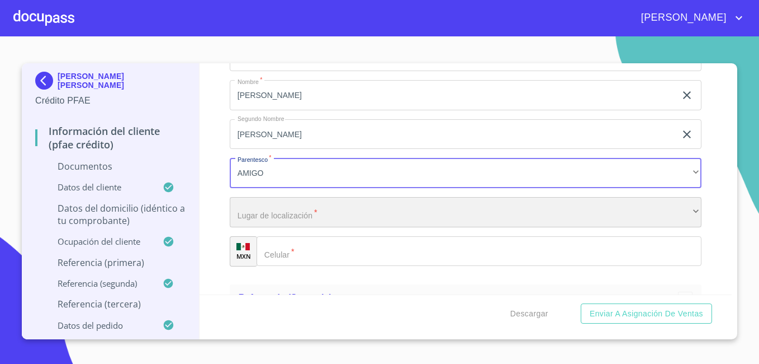
click at [278, 216] on div "​" at bounding box center [466, 212] width 472 height 30
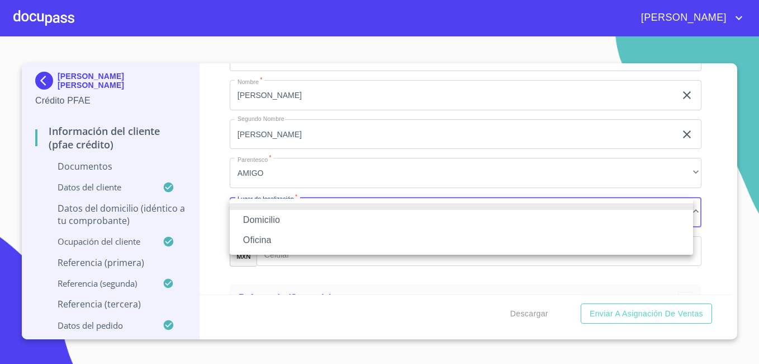
click at [277, 220] on li "Domicilio" at bounding box center [462, 220] width 464 height 20
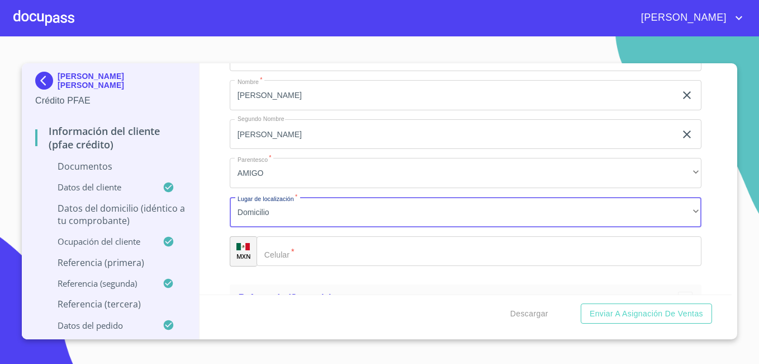
click at [282, 258] on div "​" at bounding box center [479, 251] width 445 height 30
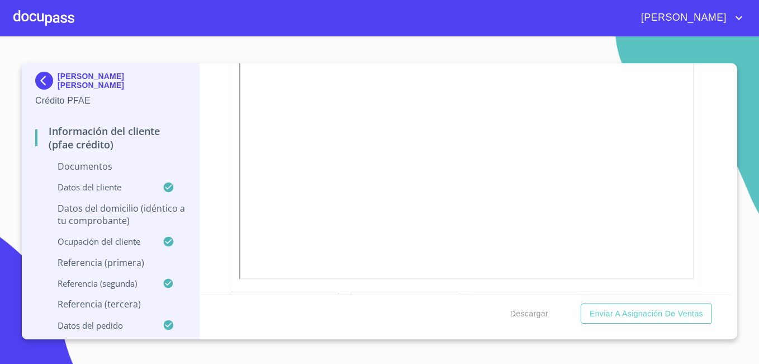
scroll to position [0, 0]
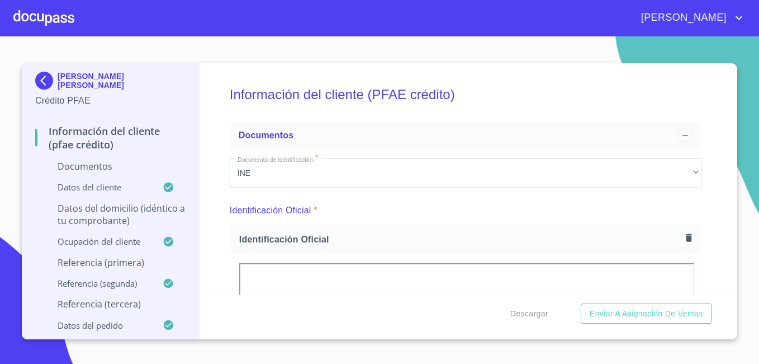
type input "[PHONE_NUMBER]"
